Goal: Book appointment/travel/reservation

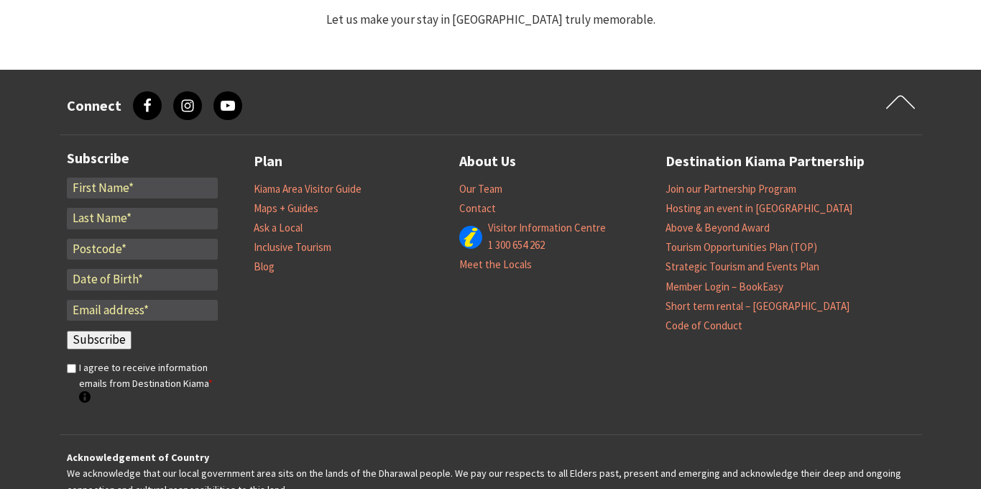
select select "3"
select select "2"
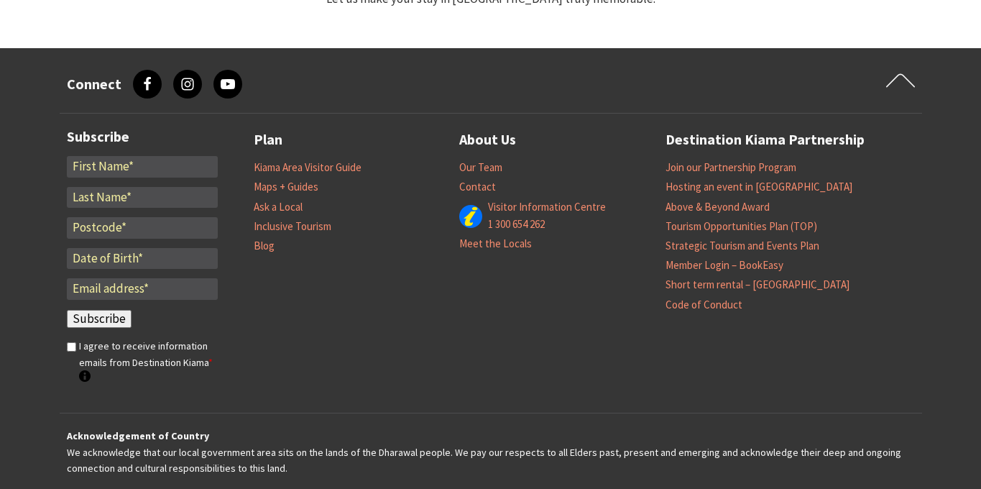
scroll to position [1590, 0]
